Goal: Task Accomplishment & Management: Manage account settings

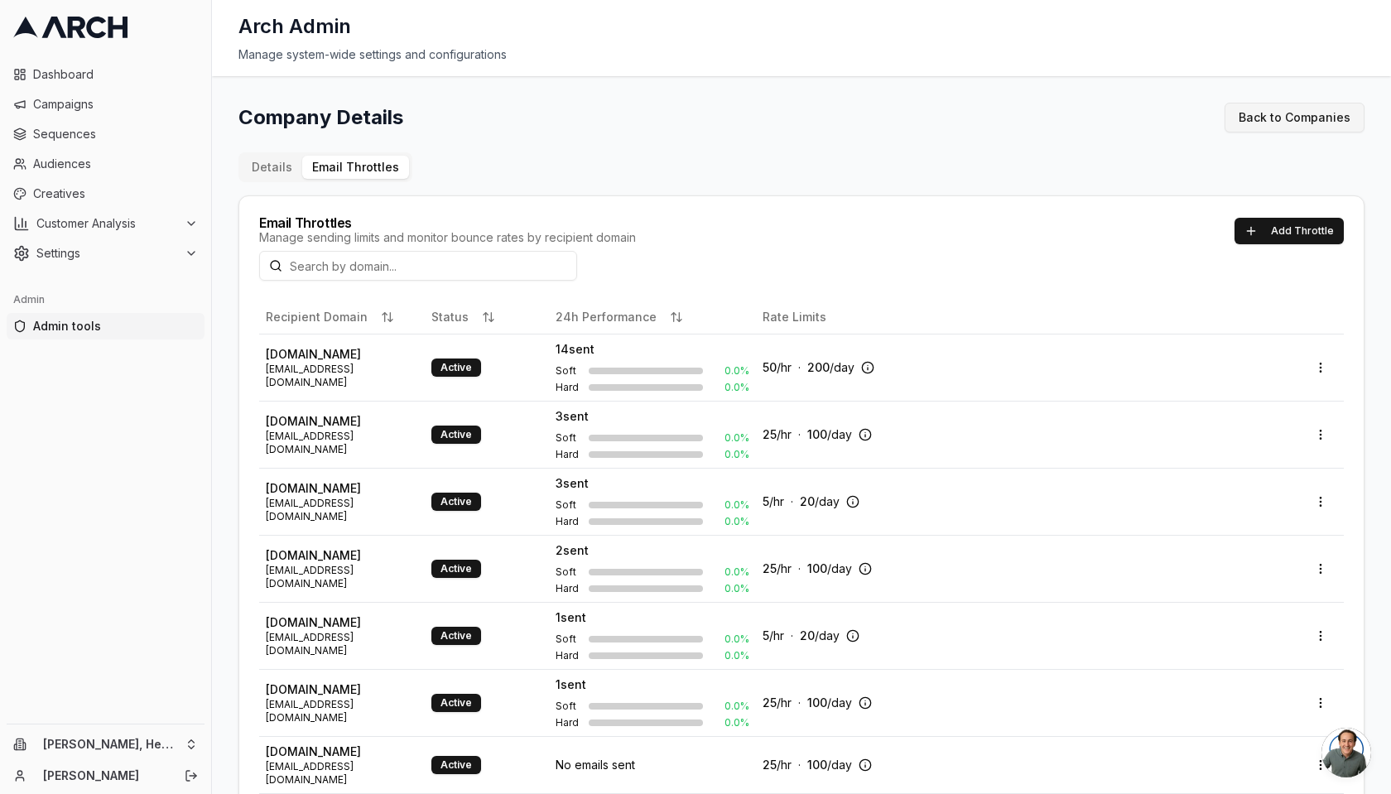
click at [1242, 118] on link "Back to Companies" at bounding box center [1294, 118] width 140 height 30
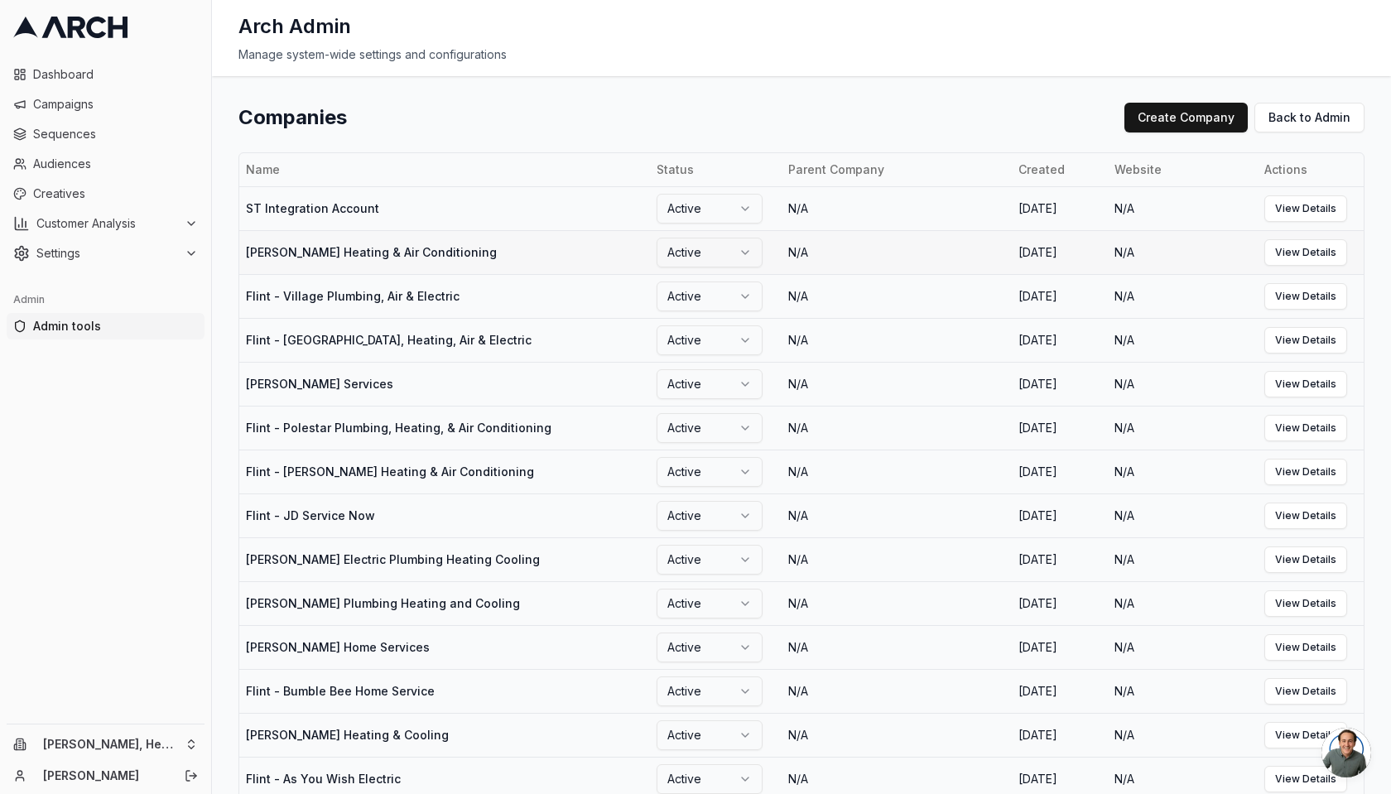
scroll to position [993, 0]
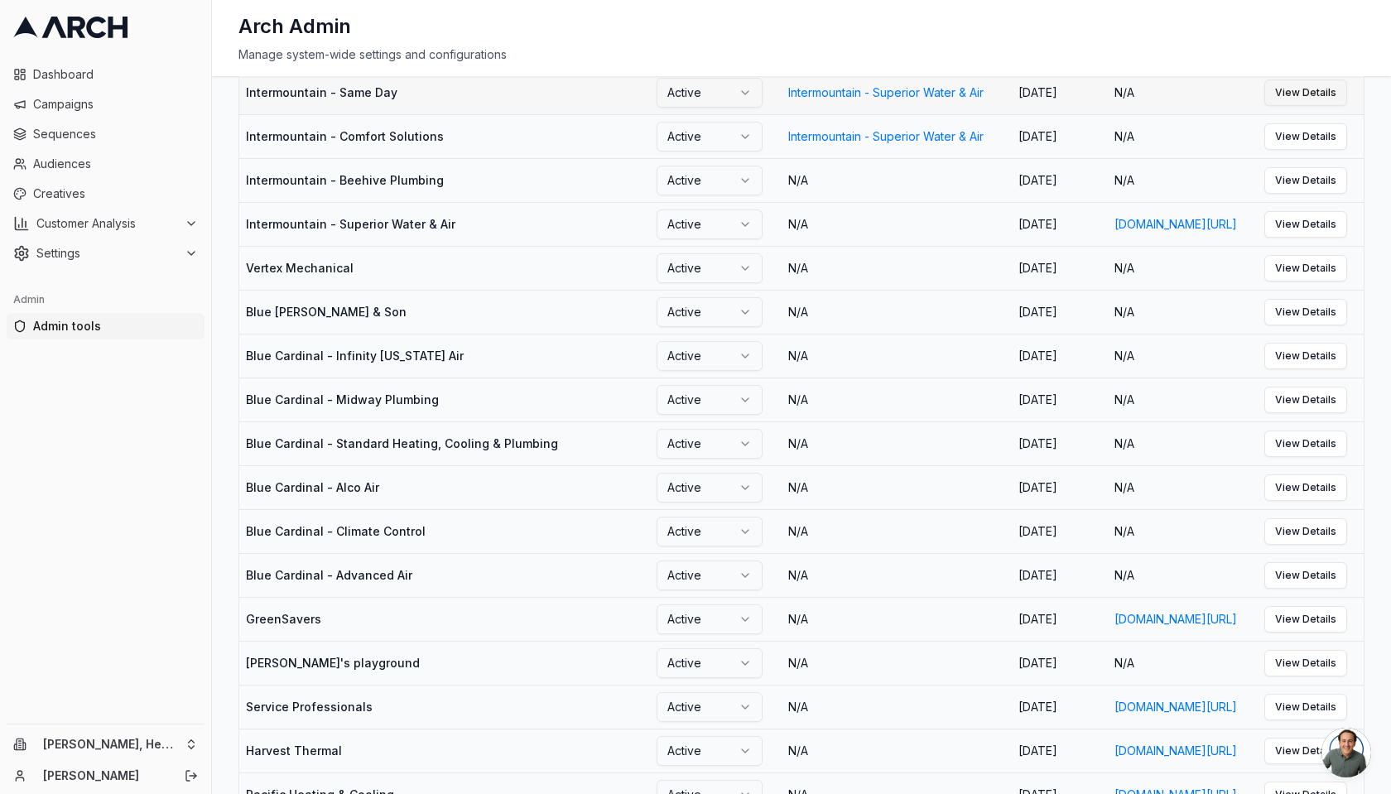
click at [1281, 106] on link "View Details" at bounding box center [1305, 92] width 83 height 26
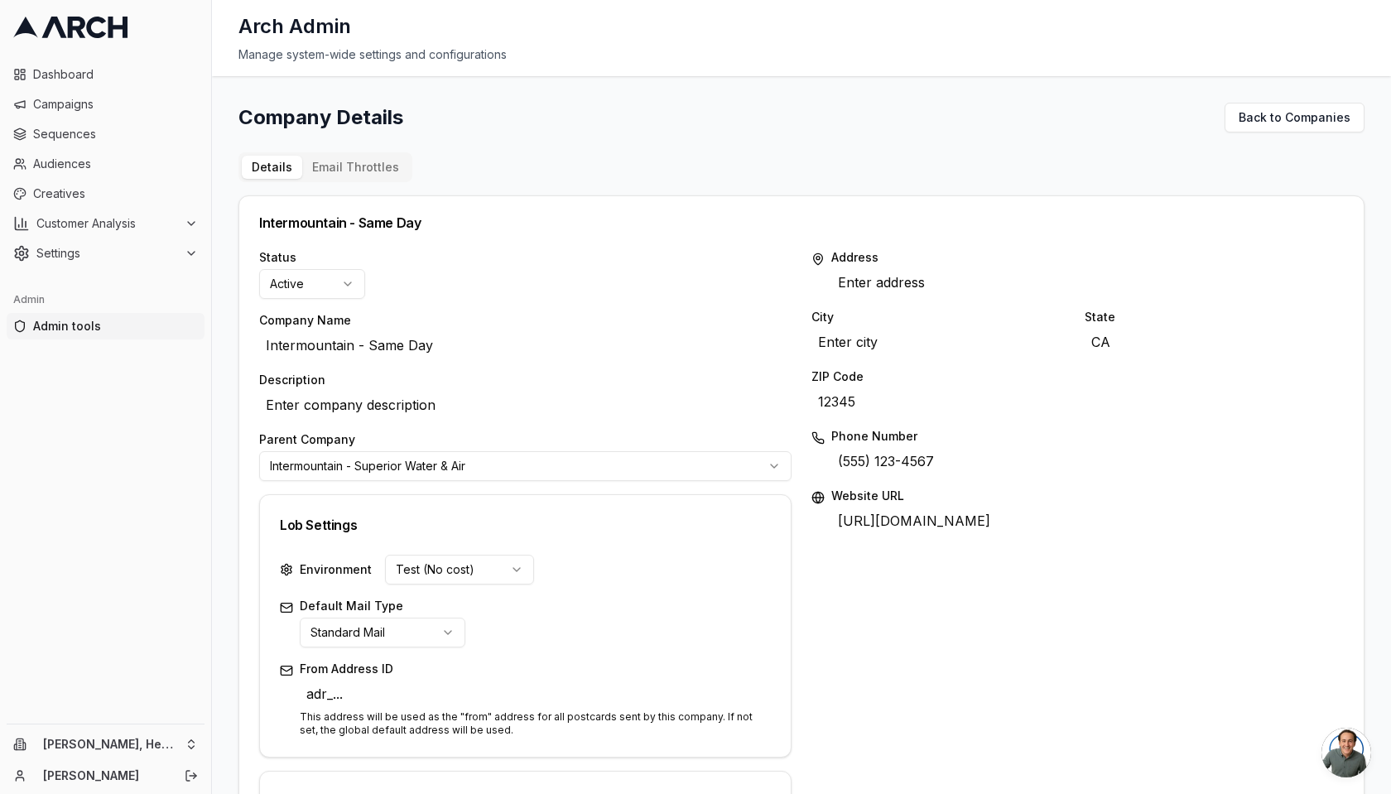
click at [366, 136] on div "Company Details Back to Companies Details Email Throttles Intermountain - Same …" at bounding box center [801, 745] width 1126 height 1285
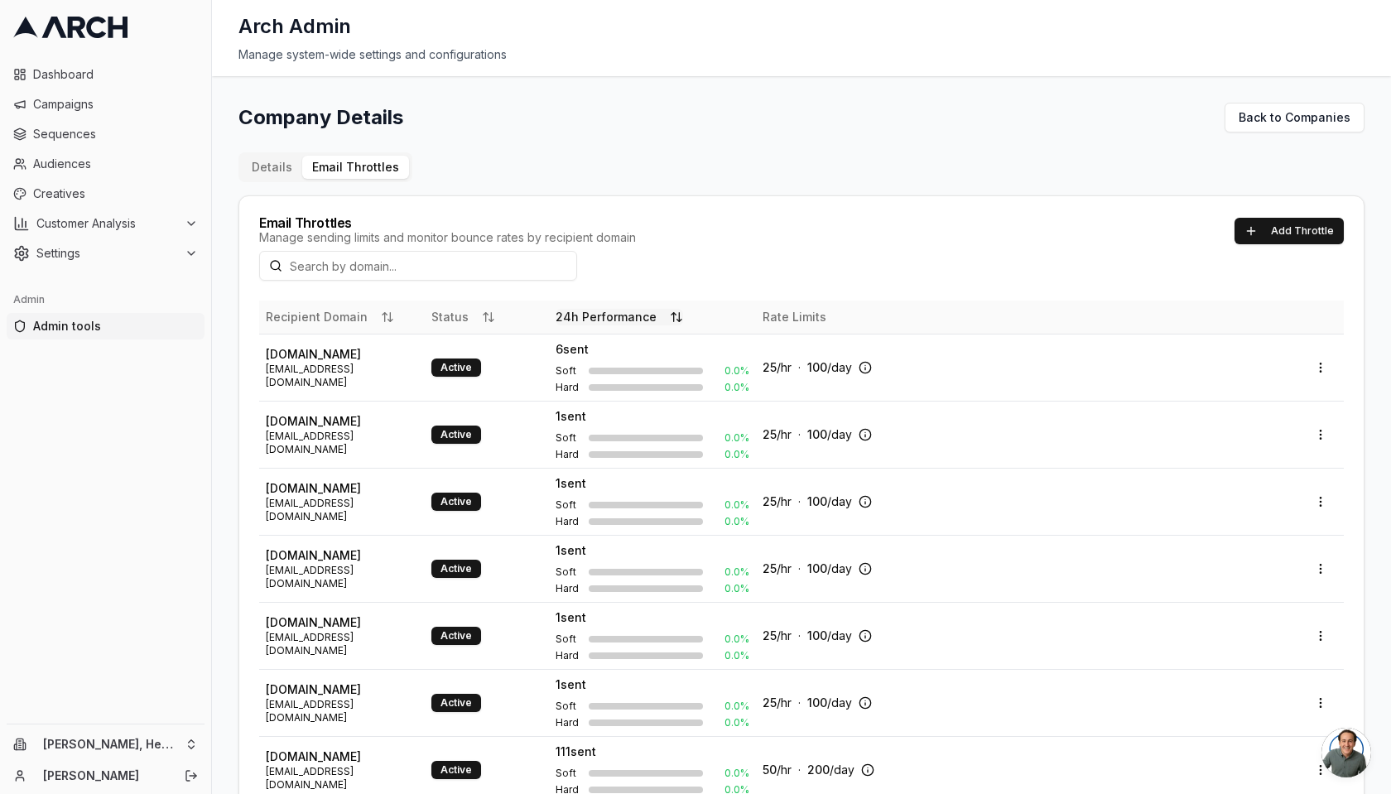
click at [575, 312] on button "24h Performance" at bounding box center [618, 317] width 127 height 17
click at [1314, 567] on html "Dashboard Campaigns Sequences Audiences Creatives Customer Analysis Settings Ad…" at bounding box center [695, 397] width 1391 height 794
click at [1276, 596] on div "Edit" at bounding box center [1277, 600] width 98 height 26
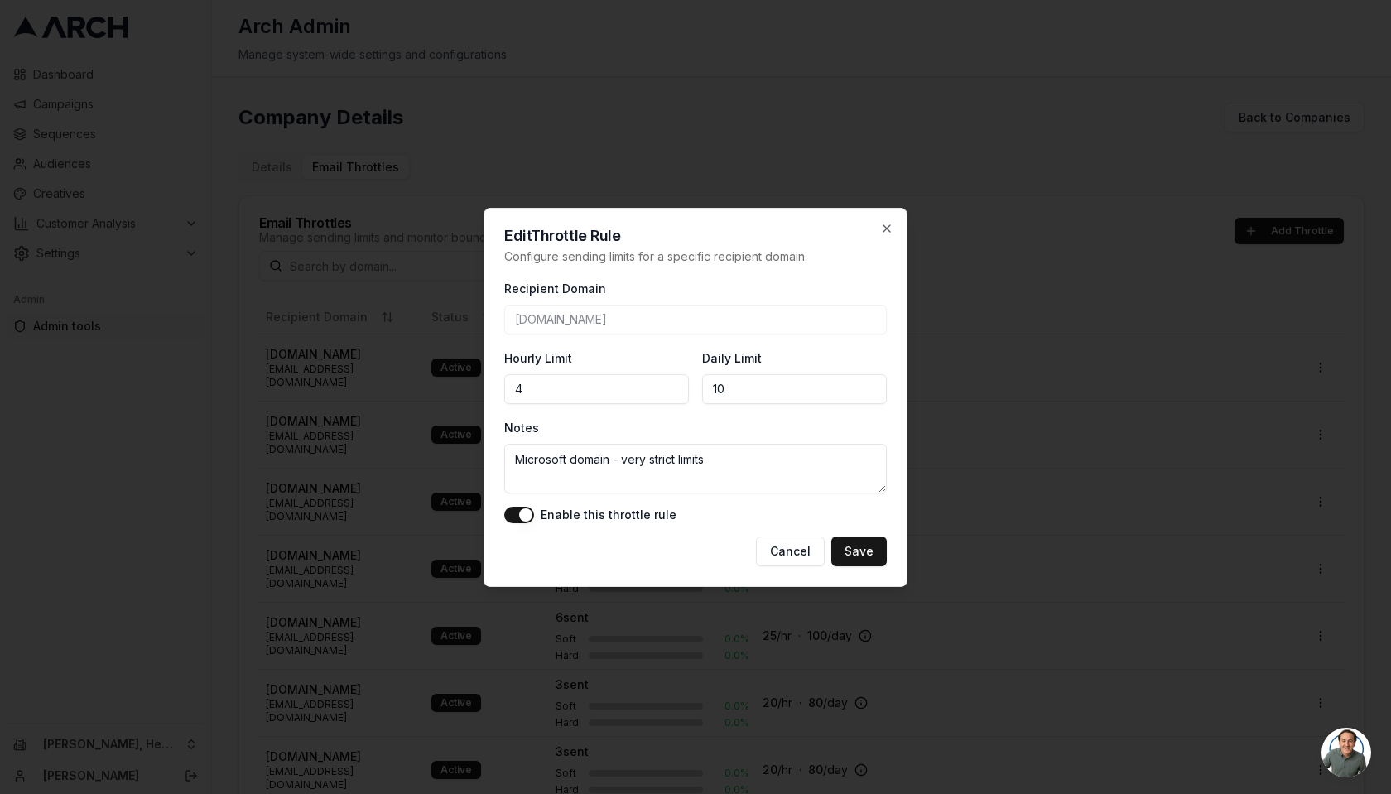
click at [674, 386] on input "4" at bounding box center [596, 389] width 185 height 30
type input "5"
click at [674, 386] on input "5" at bounding box center [596, 389] width 185 height 30
click at [871, 384] on input "11" at bounding box center [794, 389] width 185 height 30
click at [871, 384] on input "12" at bounding box center [794, 389] width 185 height 30
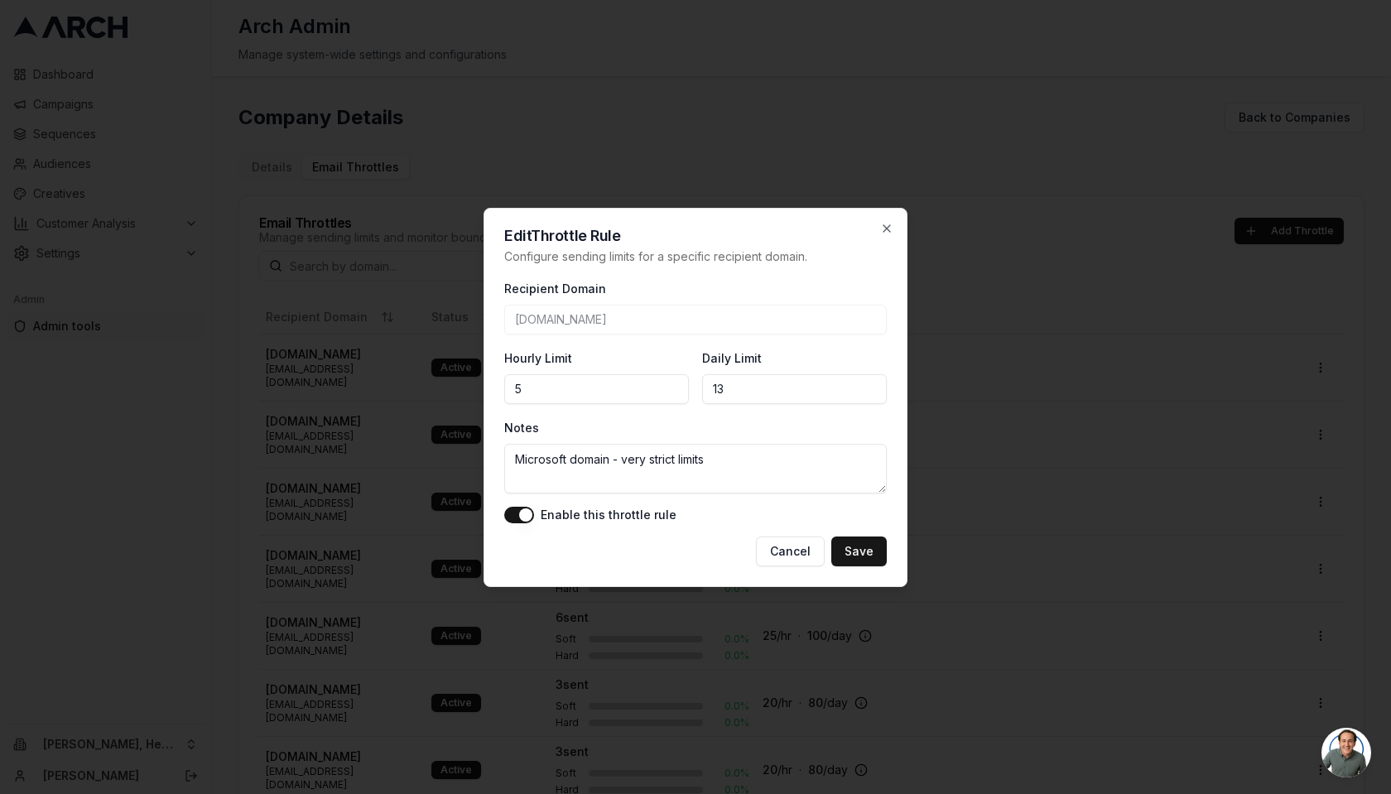
click at [871, 384] on input "13" at bounding box center [794, 389] width 185 height 30
click at [871, 384] on input "14" at bounding box center [794, 389] width 185 height 30
click at [871, 384] on input "15" at bounding box center [794, 389] width 185 height 30
click at [871, 384] on input "16" at bounding box center [794, 389] width 185 height 30
click at [871, 384] on input "17" at bounding box center [794, 389] width 185 height 30
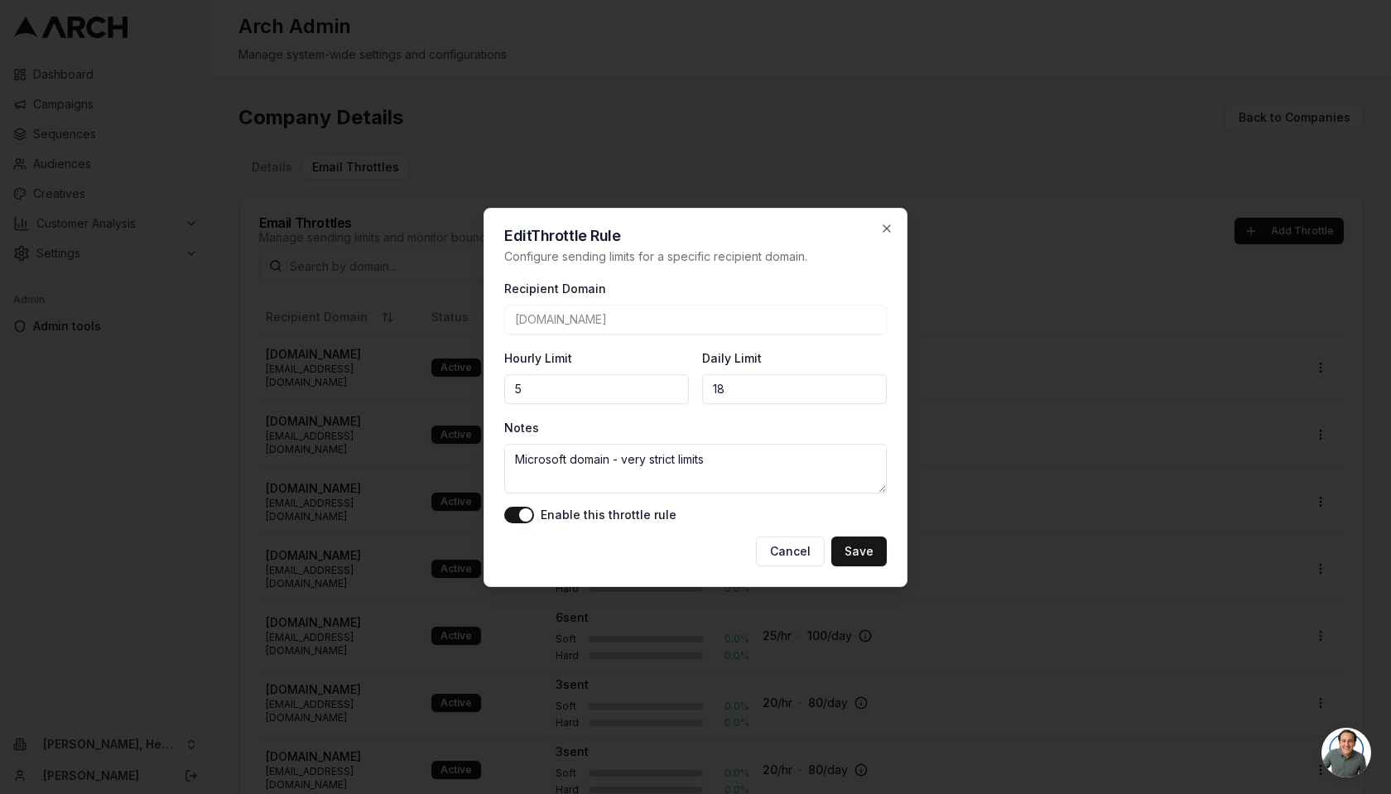
click at [871, 384] on input "18" at bounding box center [794, 389] width 185 height 30
click at [871, 384] on input "19" at bounding box center [794, 389] width 185 height 30
type input "20"
click at [871, 384] on input "20" at bounding box center [794, 389] width 185 height 30
click at [723, 456] on textarea "Microsoft domain - very strict limits" at bounding box center [695, 469] width 382 height 50
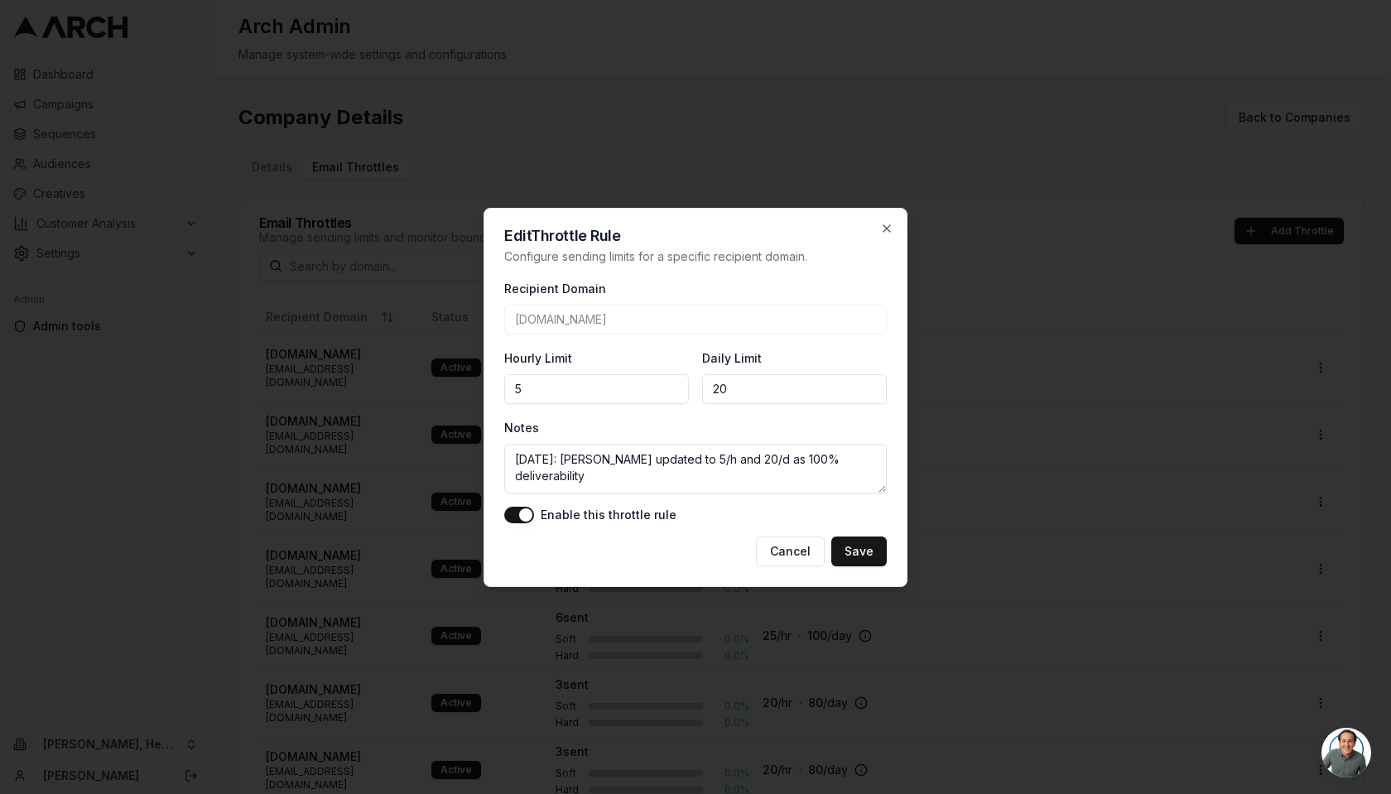
click at [750, 460] on textarea "[DATE]: [PERSON_NAME] updated to 5/h and 20/d as 100% deliverability" at bounding box center [695, 469] width 382 height 50
type textarea "[DATE]: [PERSON_NAME] updated to 5/h and 20/d as we hit threshold while getting…"
click at [874, 558] on button "Save" at bounding box center [858, 551] width 55 height 30
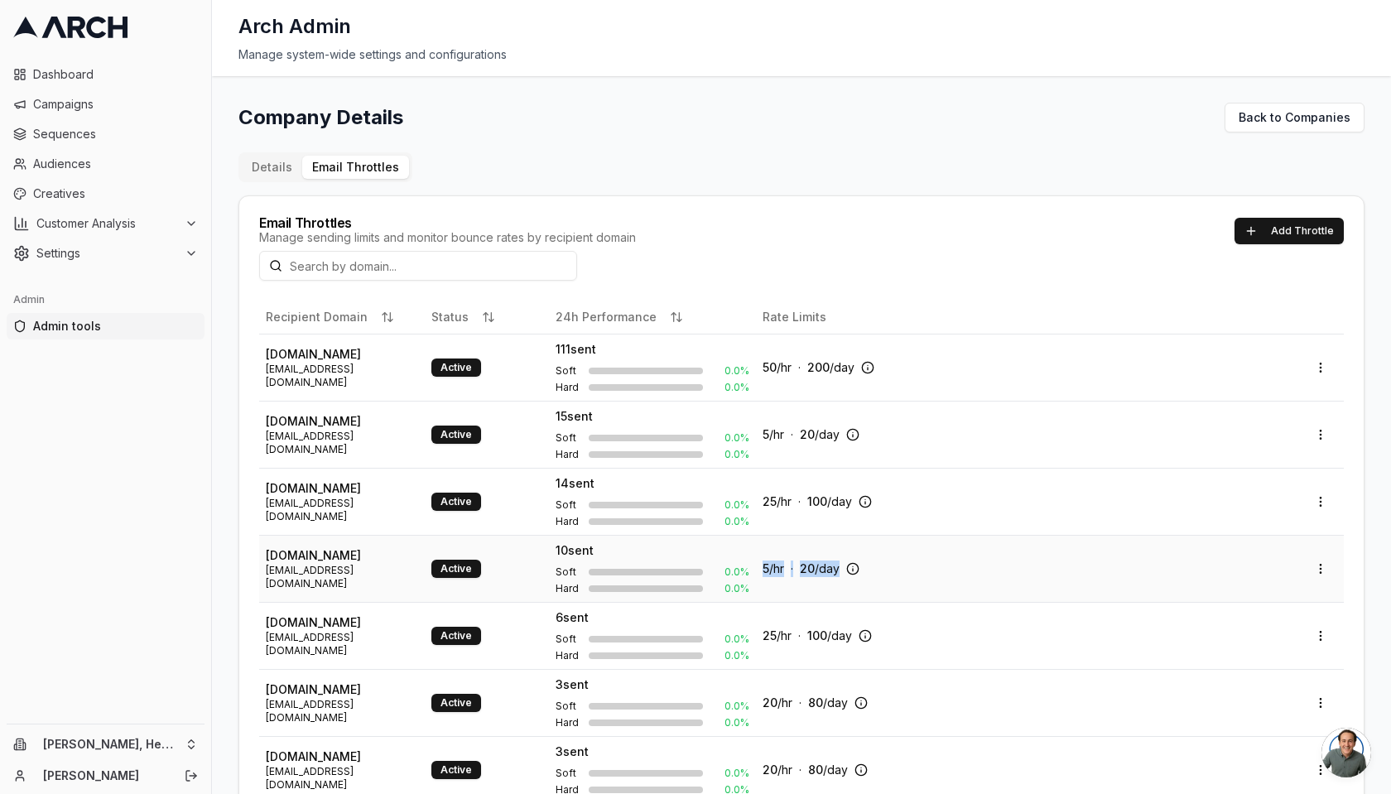
drag, startPoint x: 764, startPoint y: 566, endPoint x: 838, endPoint y: 566, distance: 73.7
click at [838, 566] on div "5 /hr · 20 /day" at bounding box center [800, 568] width 77 height 17
copy div "5 /hr · 20 /day"
click at [855, 562] on icon at bounding box center [852, 568] width 13 height 13
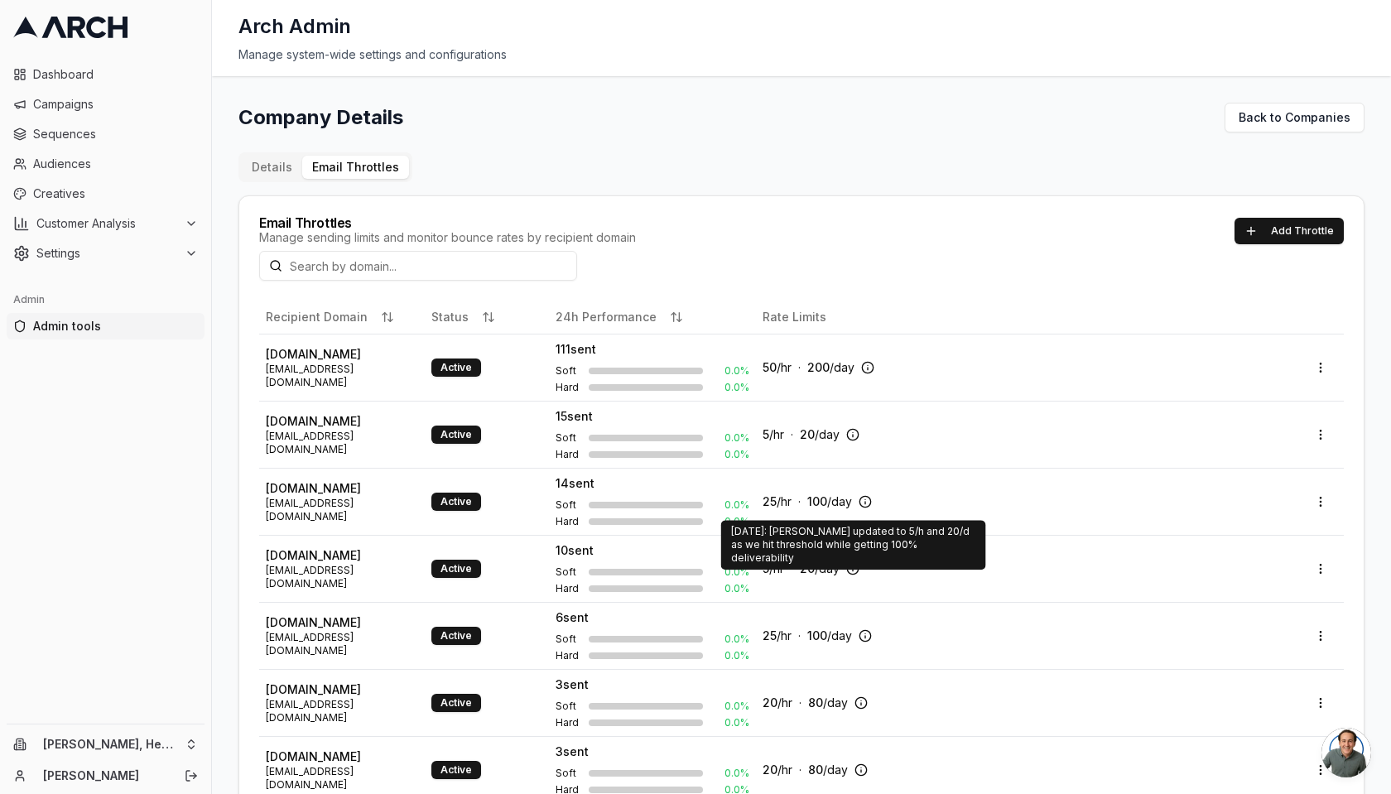
click at [832, 536] on div "[DATE]: [PERSON_NAME] updated to 5/h and 20/d as we hit threshold while getting…" at bounding box center [853, 545] width 265 height 50
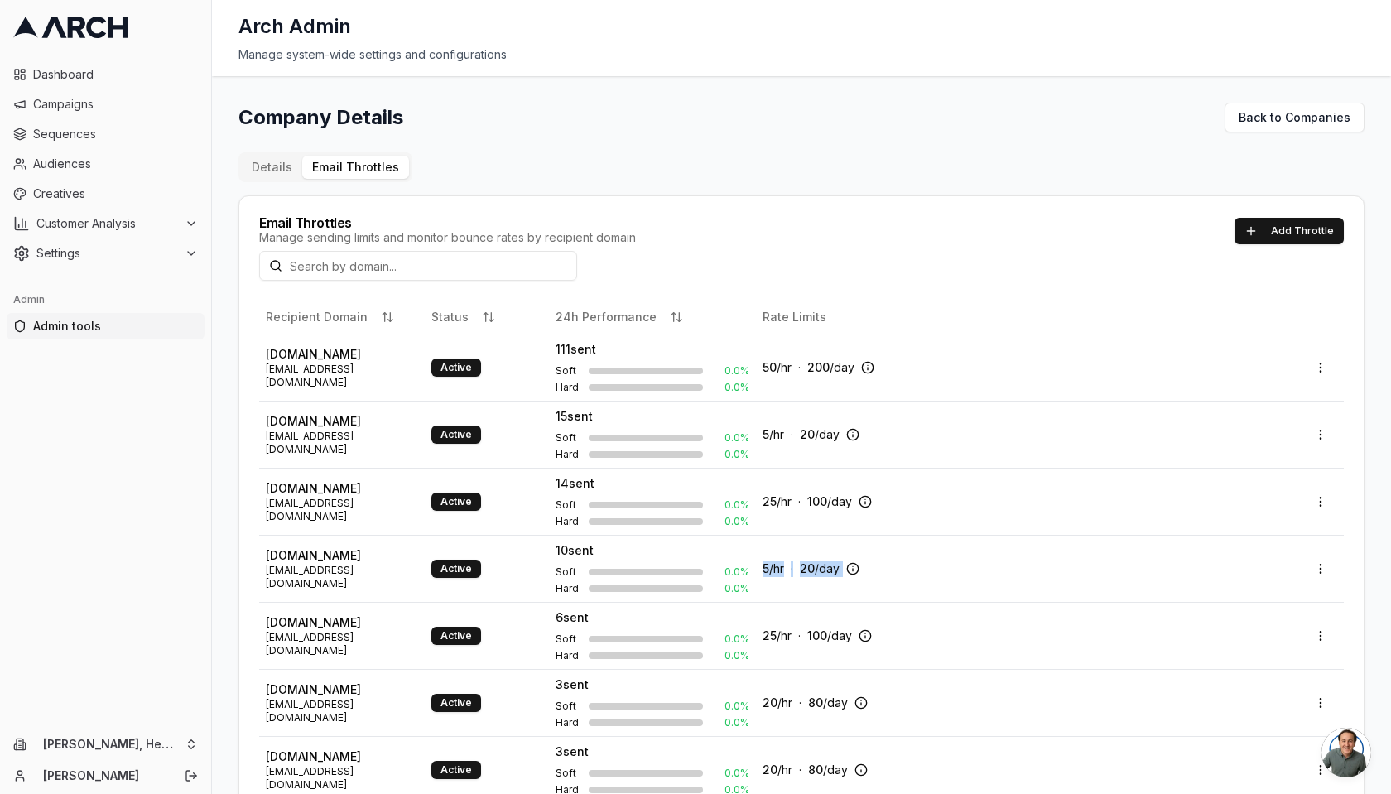
click at [832, 536] on td "5 /hr · 20 /day" at bounding box center [1026, 568] width 541 height 67
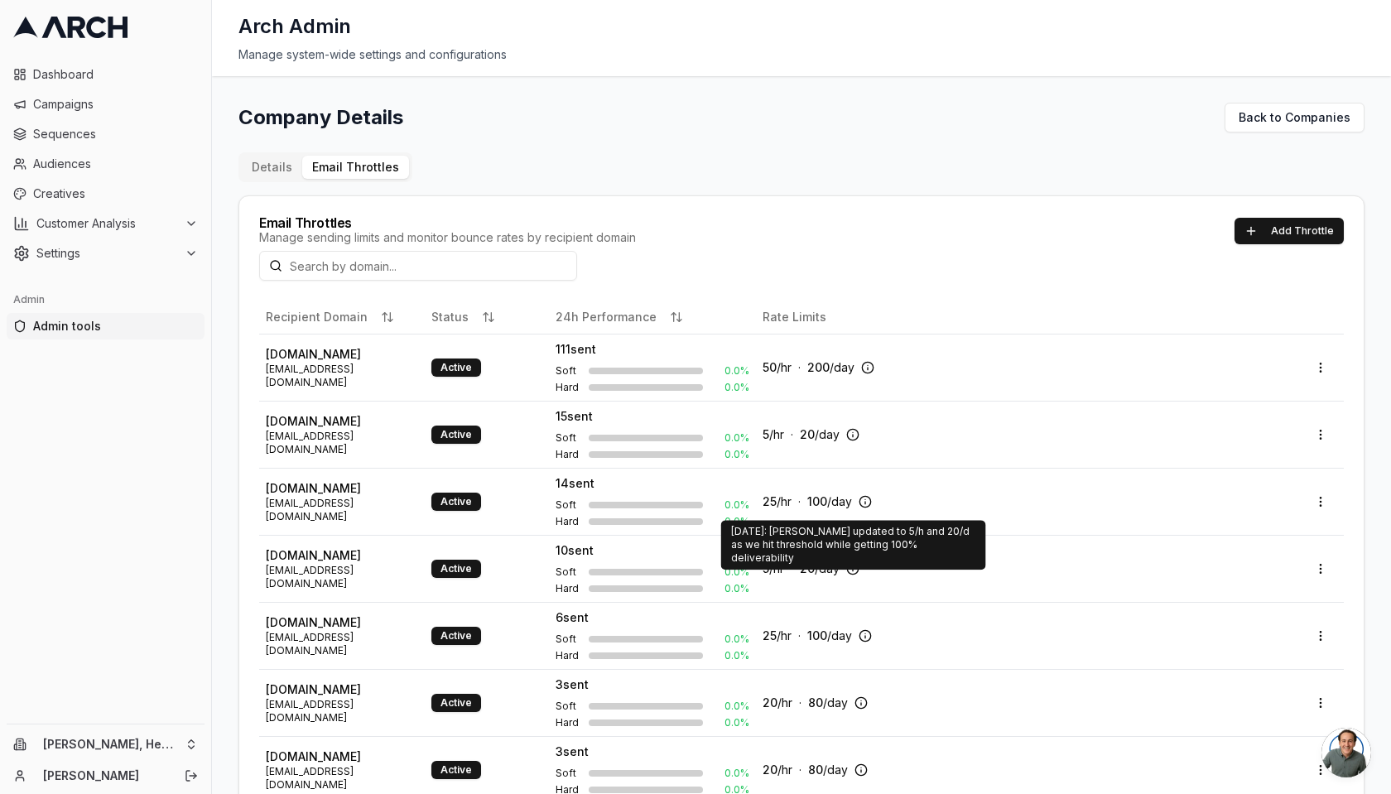
click at [848, 541] on div "[DATE]: [PERSON_NAME] updated to 5/h and 20/d as we hit threshold while getting…" at bounding box center [853, 545] width 265 height 50
copy div "[DATE]: [PERSON_NAME] updated to 5/h and 20/d as we hit threshold while getting…"
